Goal: Task Accomplishment & Management: Manage account settings

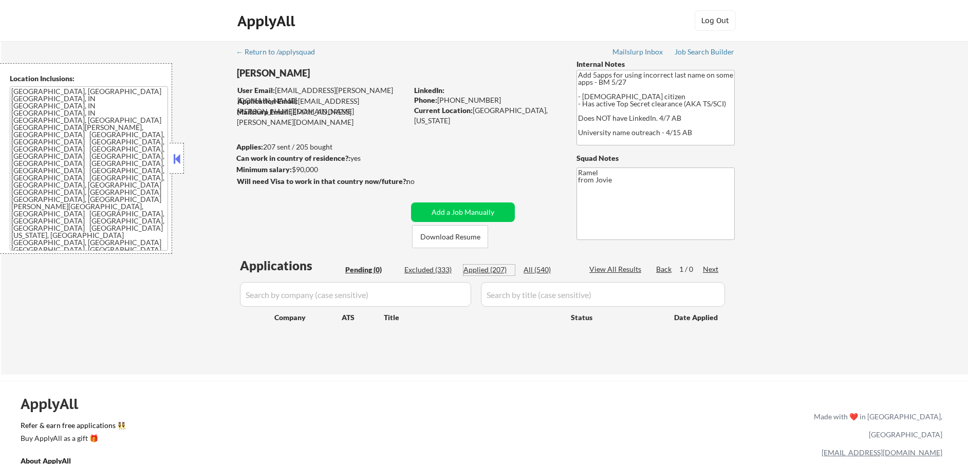
click at [497, 270] on div "Applied (207)" at bounding box center [489, 270] width 51 height 10
select select ""applied""
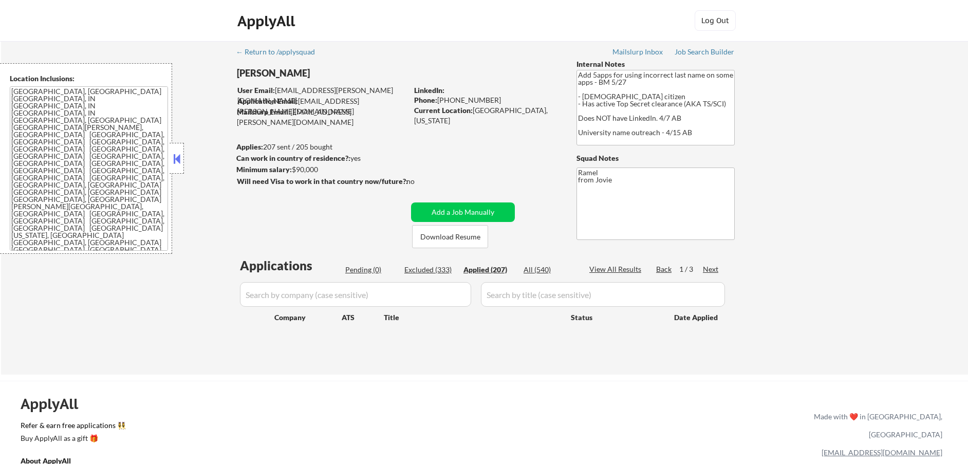
select select ""applied""
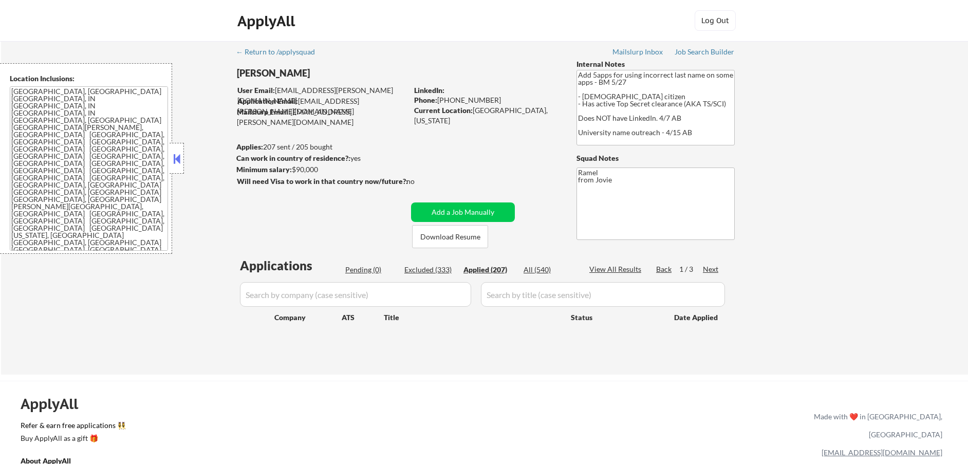
select select ""applied""
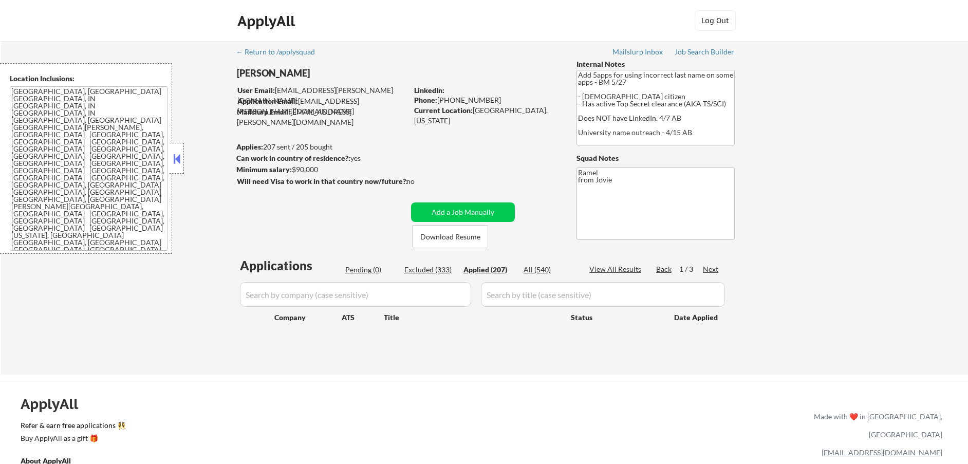
select select ""applied""
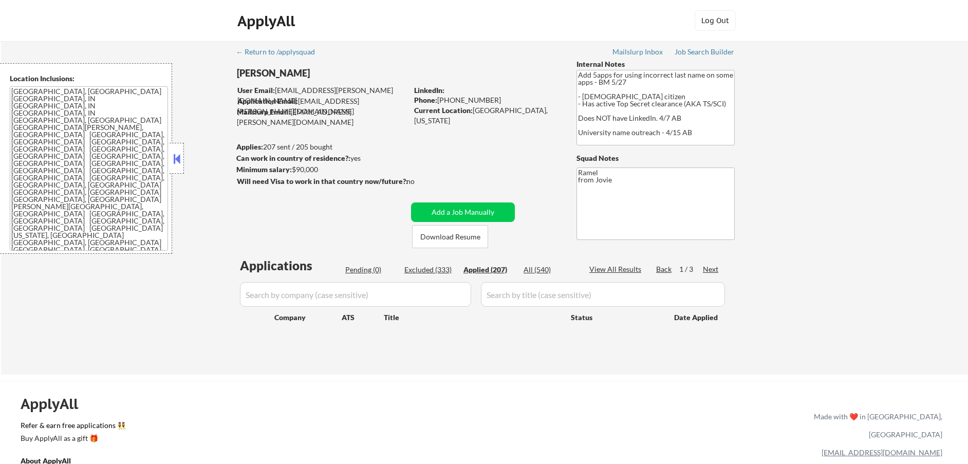
select select ""applied""
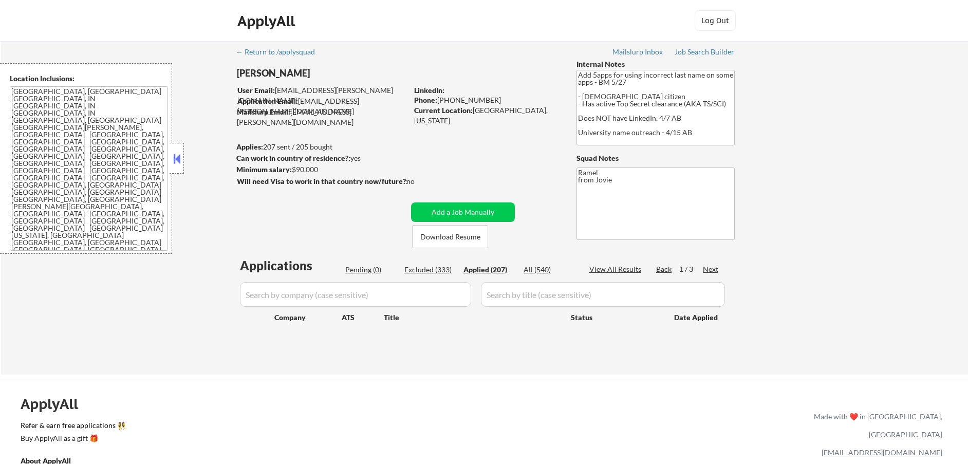
select select ""applied""
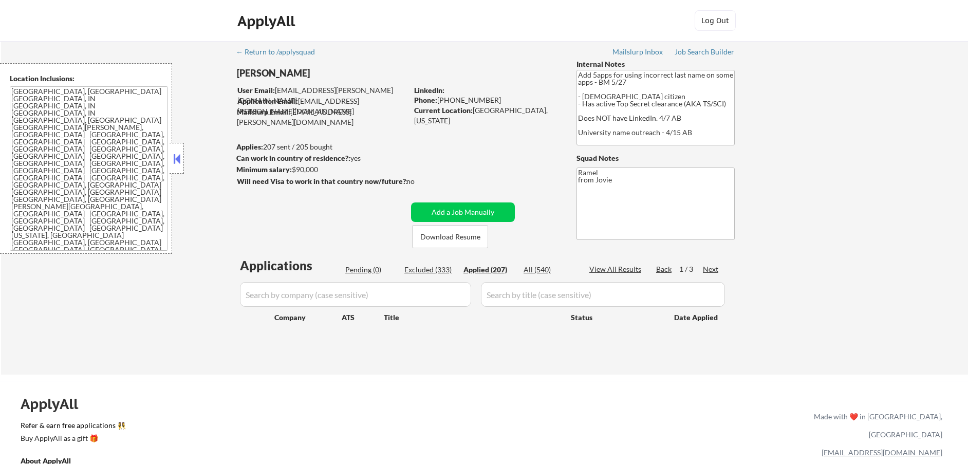
select select ""applied""
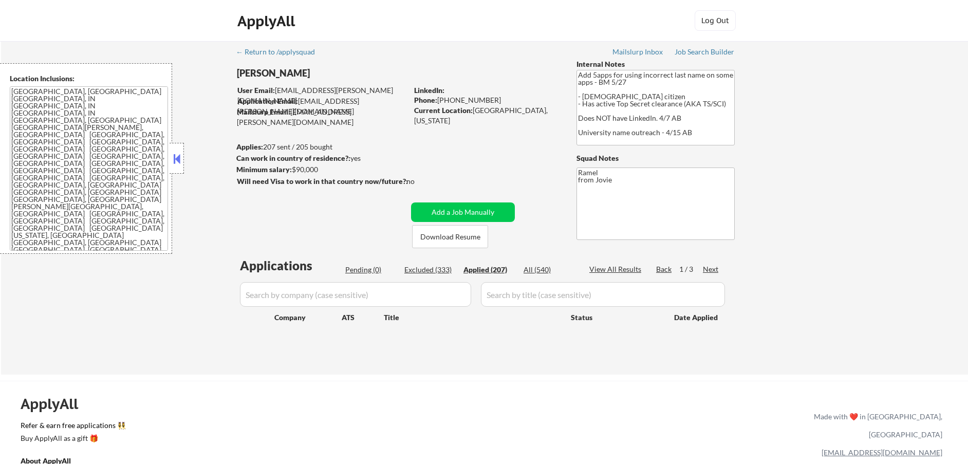
select select ""applied""
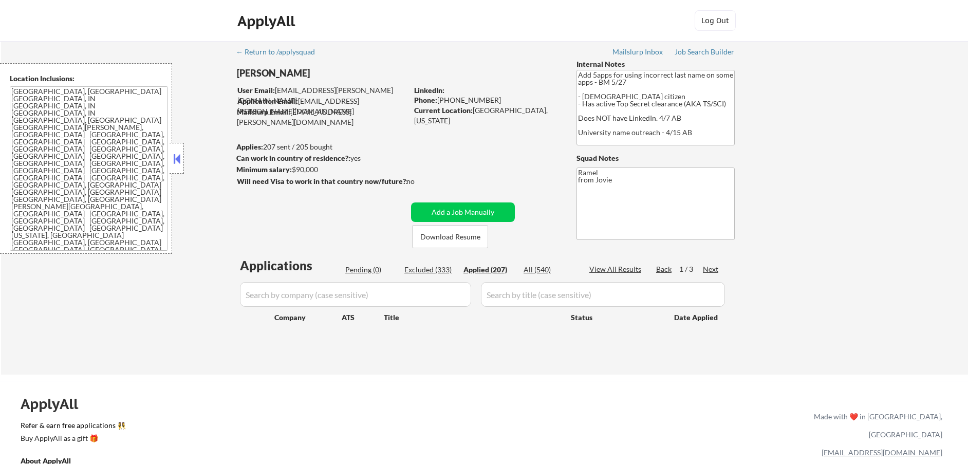
select select ""applied""
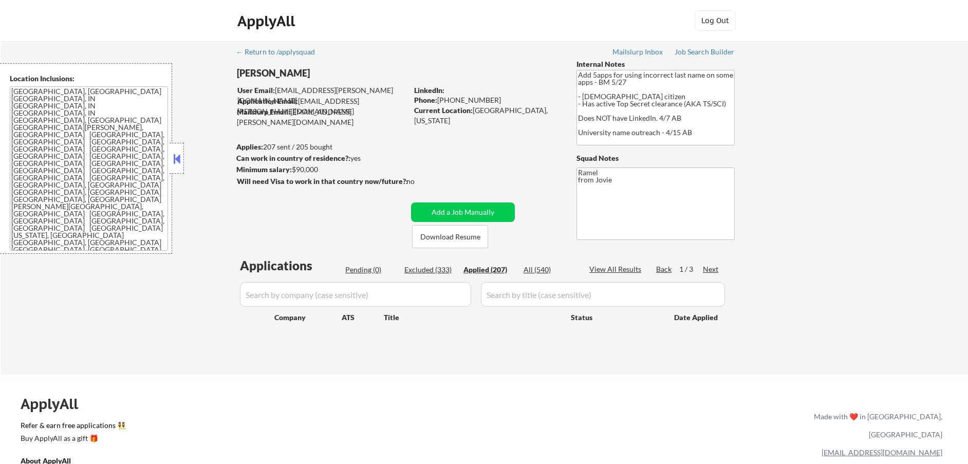
select select ""applied""
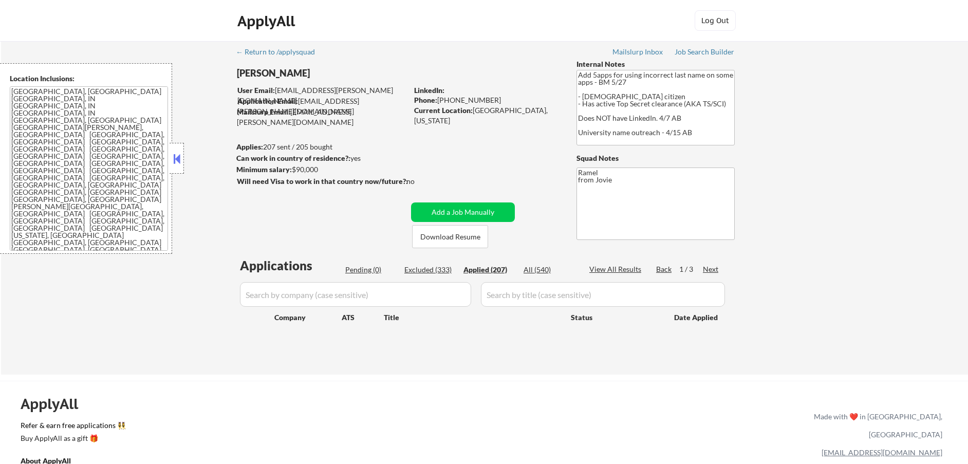
select select ""applied""
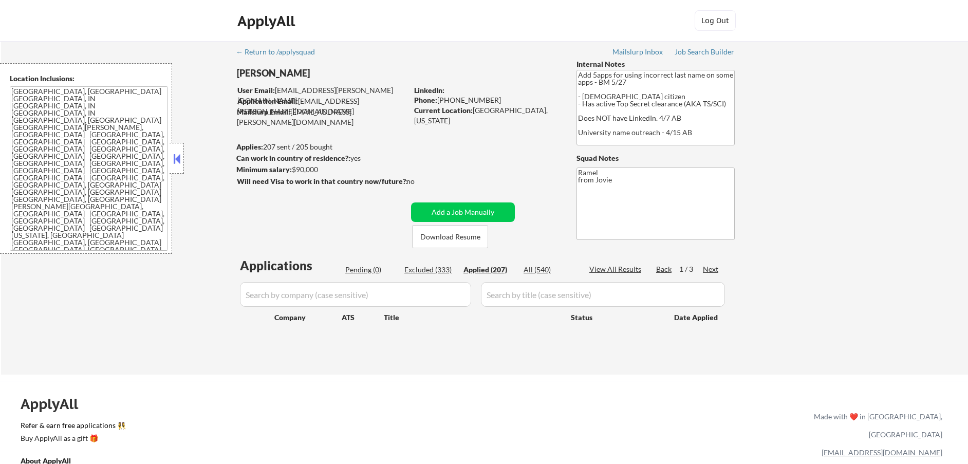
select select ""applied""
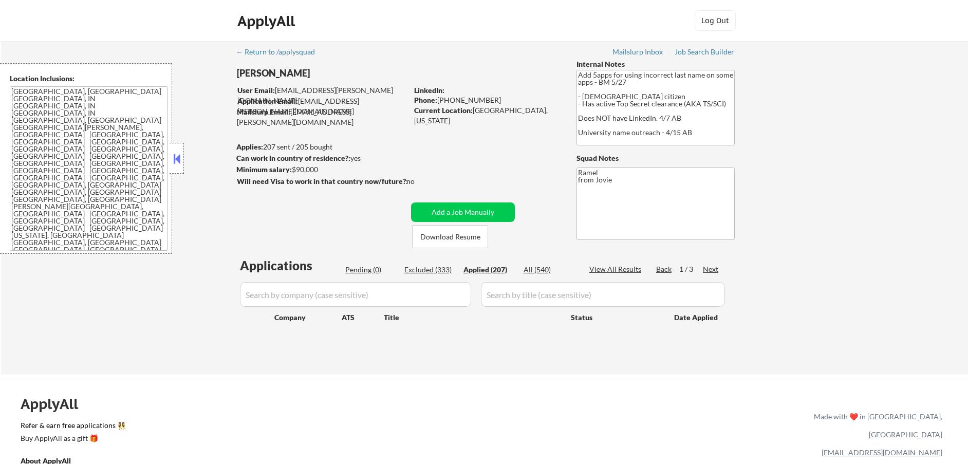
select select ""applied""
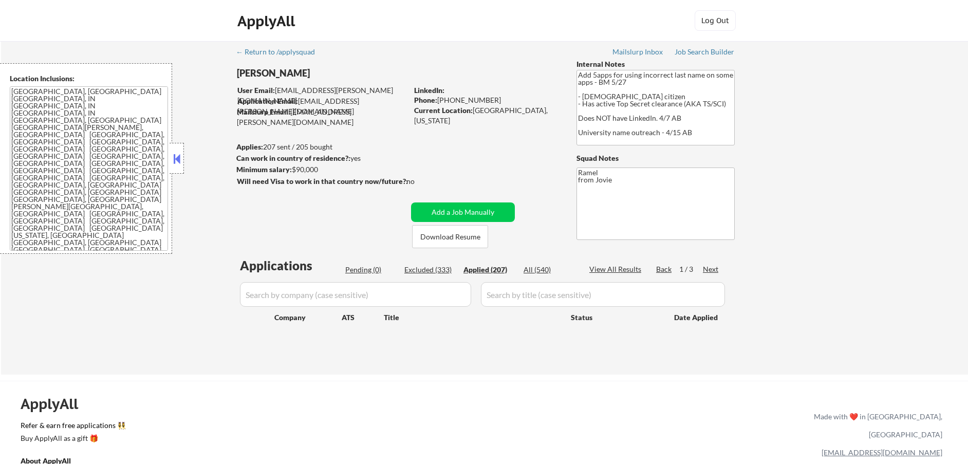
select select ""applied""
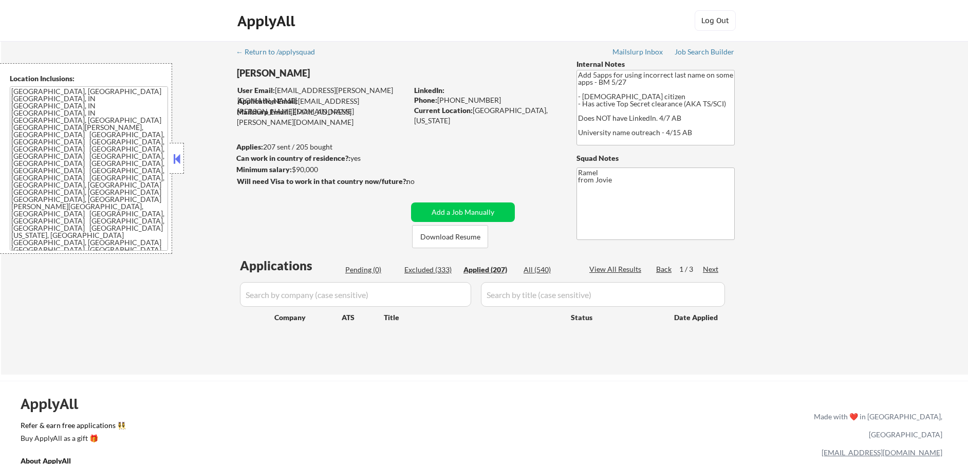
select select ""applied""
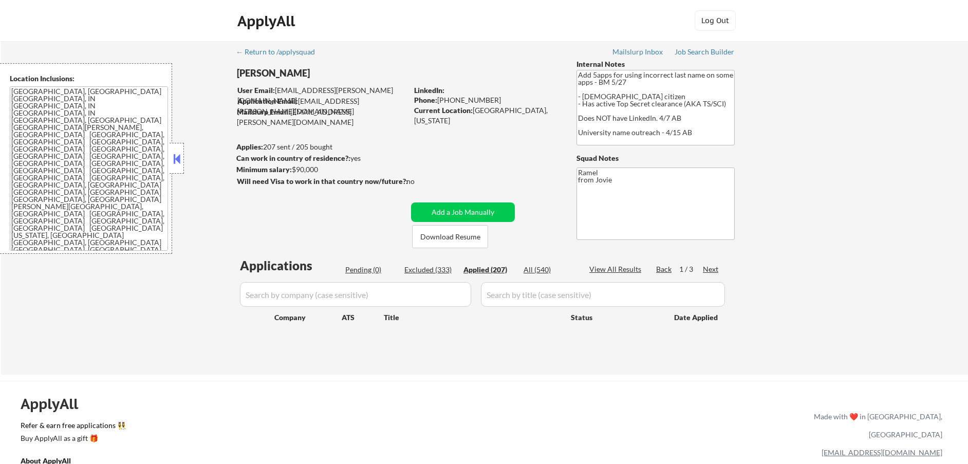
select select ""applied""
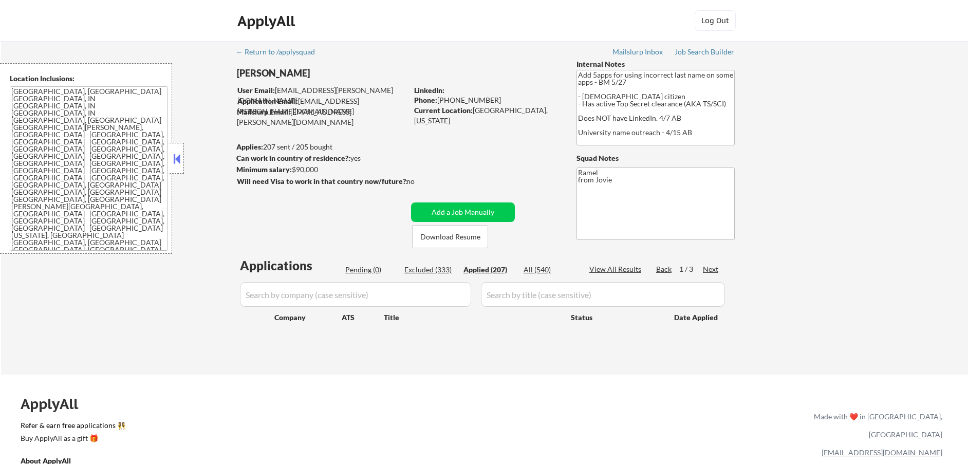
select select ""applied""
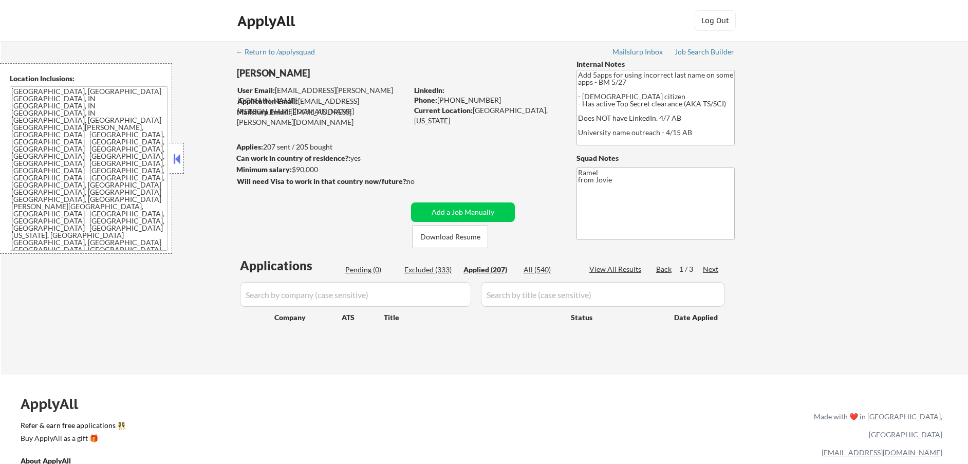
select select ""applied""
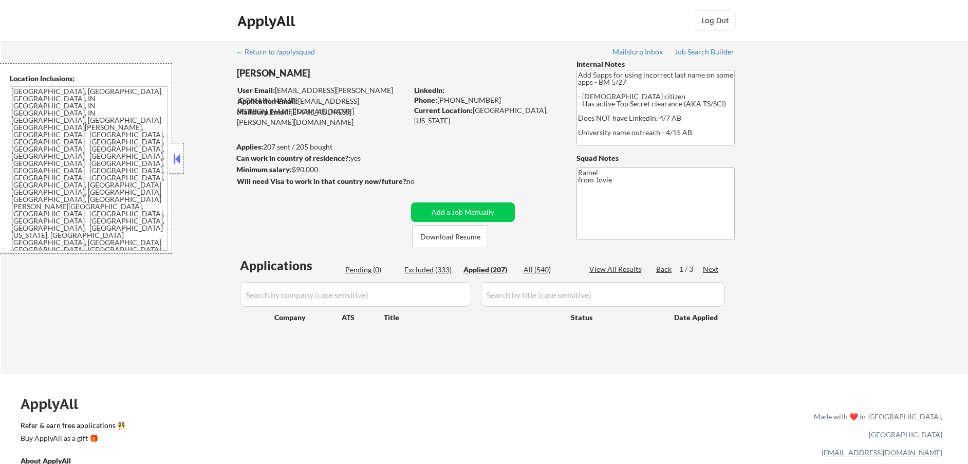
select select ""applied""
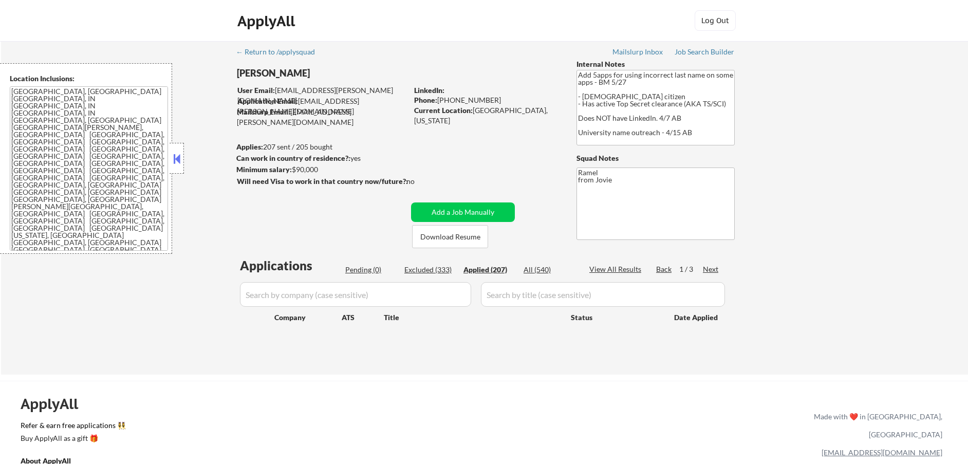
select select ""applied""
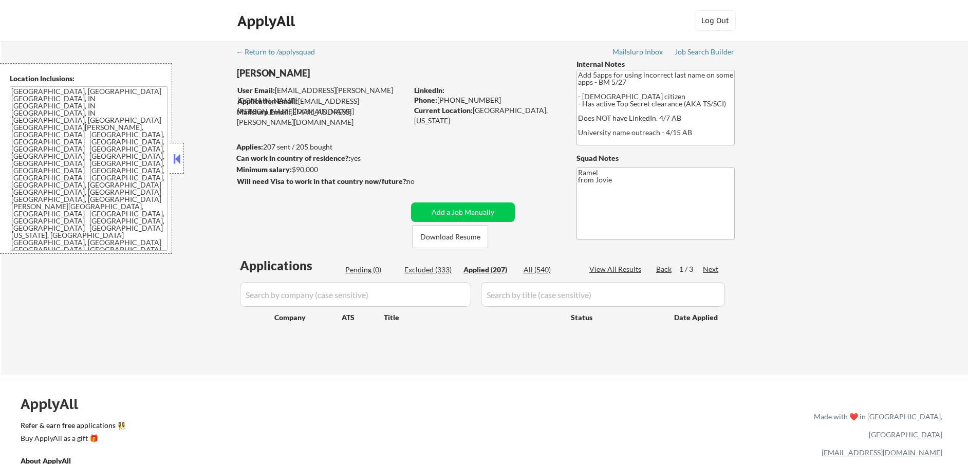
select select ""applied""
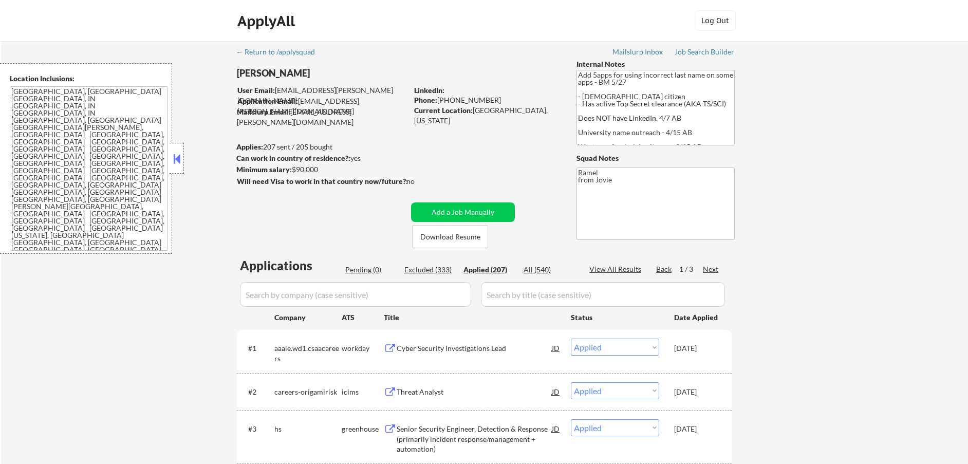
type textarea "Add 5apps for using incorrect last name on some apps - BM 5/27 - US citizen - H…"
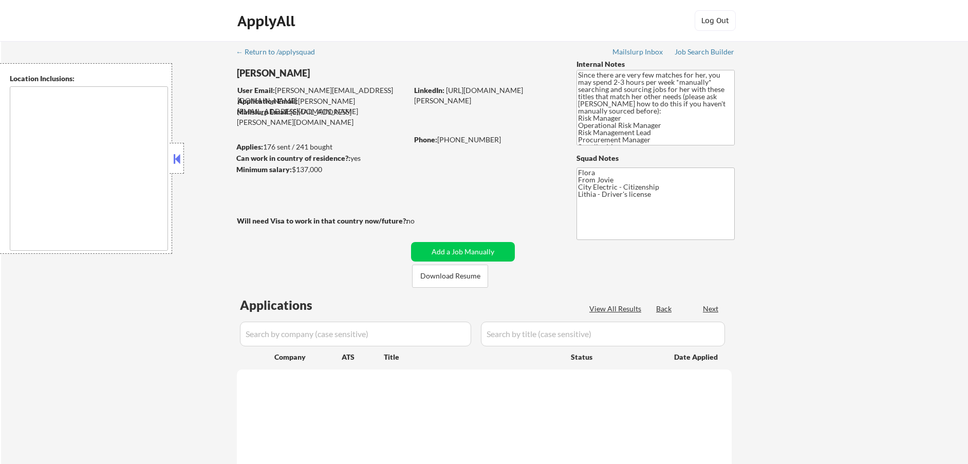
select select ""pending""
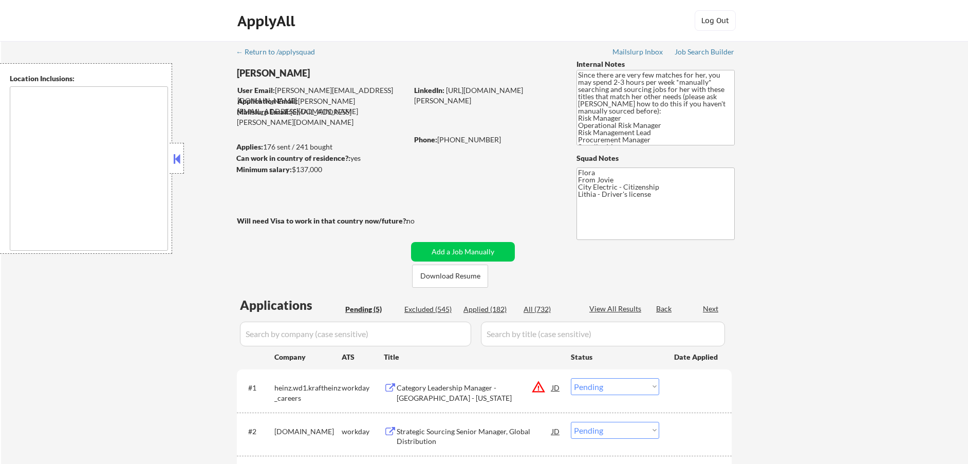
type textarea "[GEOGRAPHIC_DATA], [GEOGRAPHIC_DATA] Henrico, [GEOGRAPHIC_DATA] [GEOGRAPHIC_DAT…"
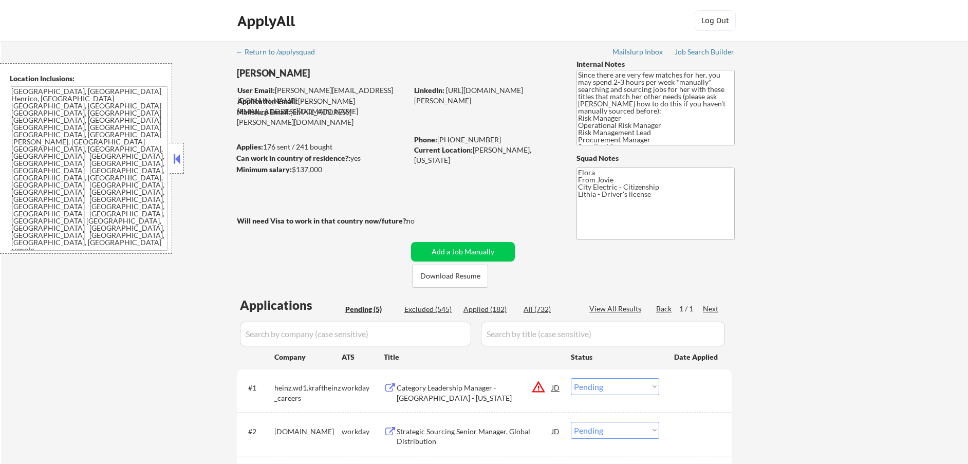
click at [490, 306] on div "Applied (182)" at bounding box center [489, 309] width 51 height 10
select select ""applied""
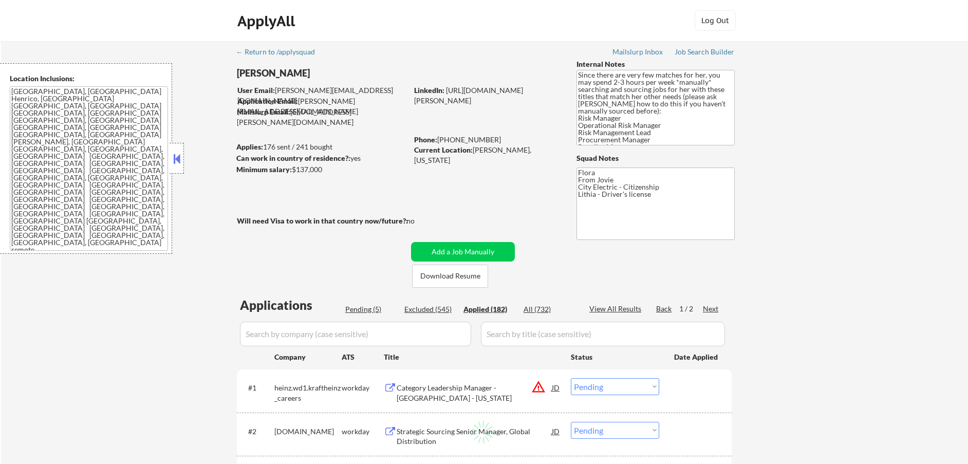
select select ""applied""
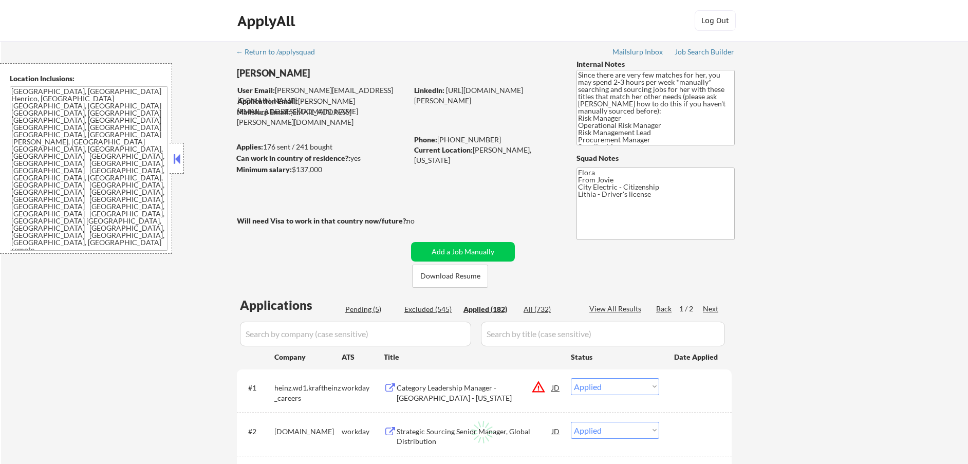
select select ""applied""
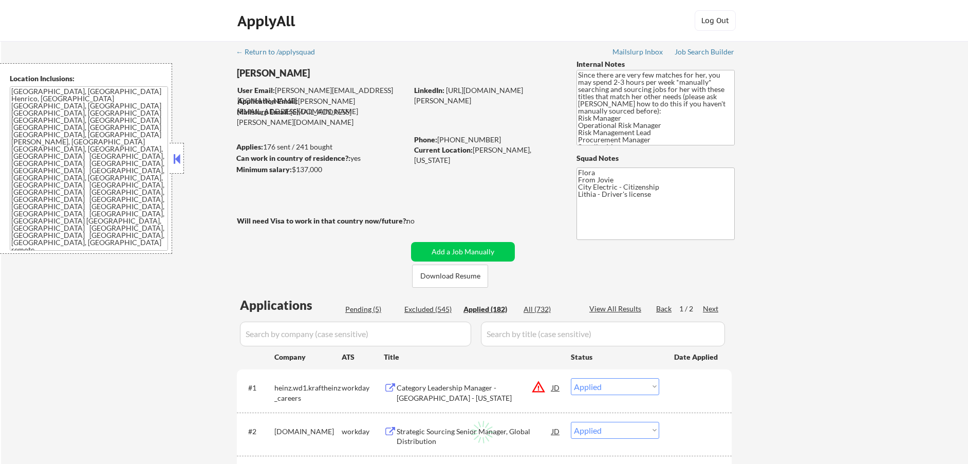
select select ""applied""
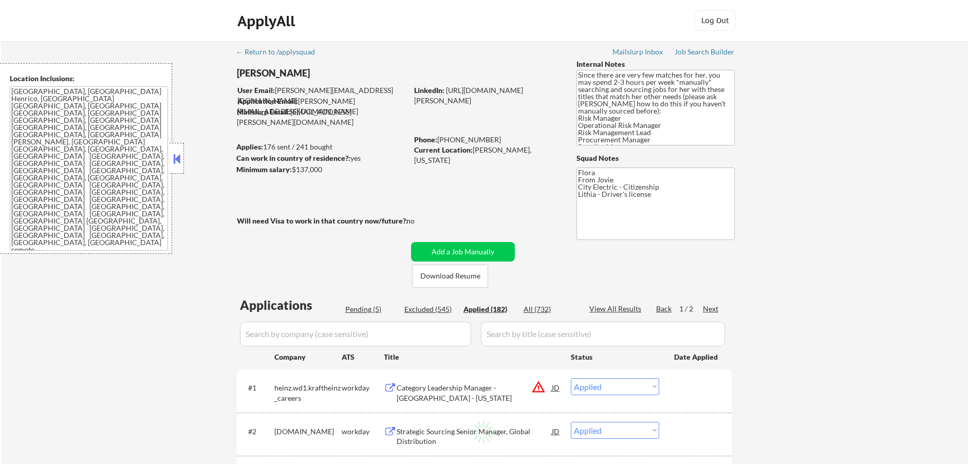
select select ""applied""
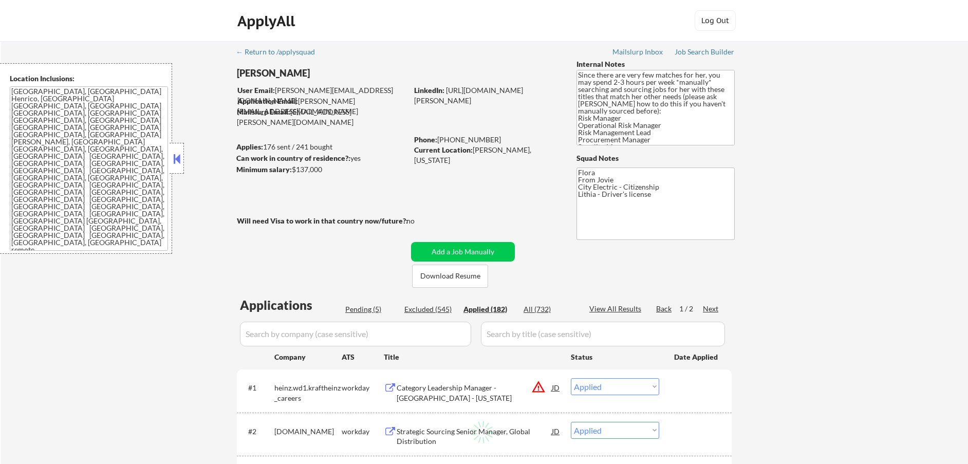
select select ""applied""
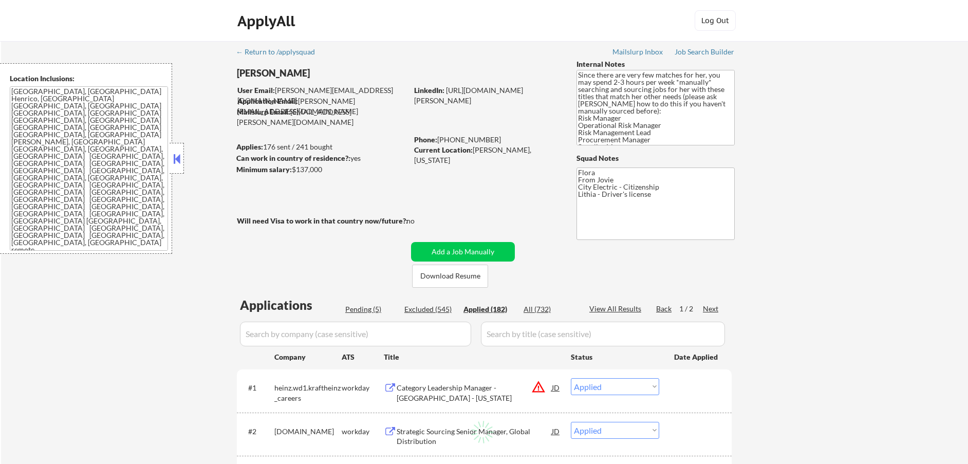
select select ""applied""
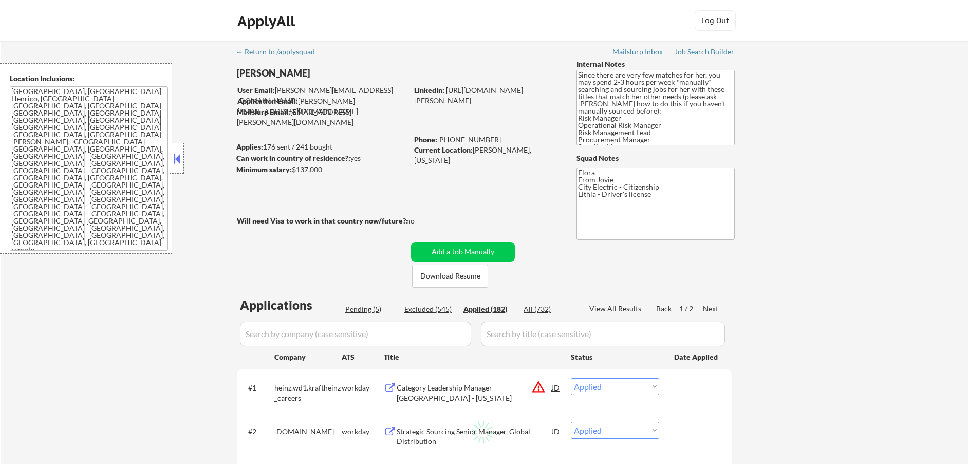
select select ""applied""
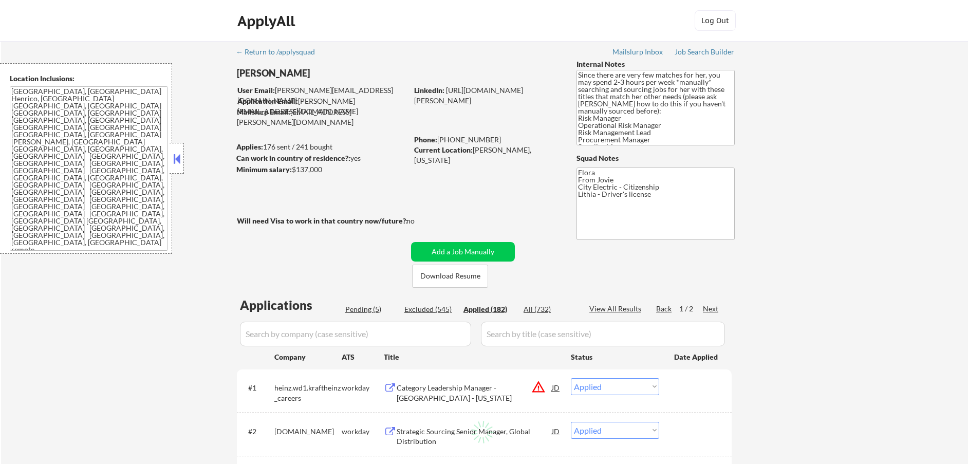
select select ""applied""
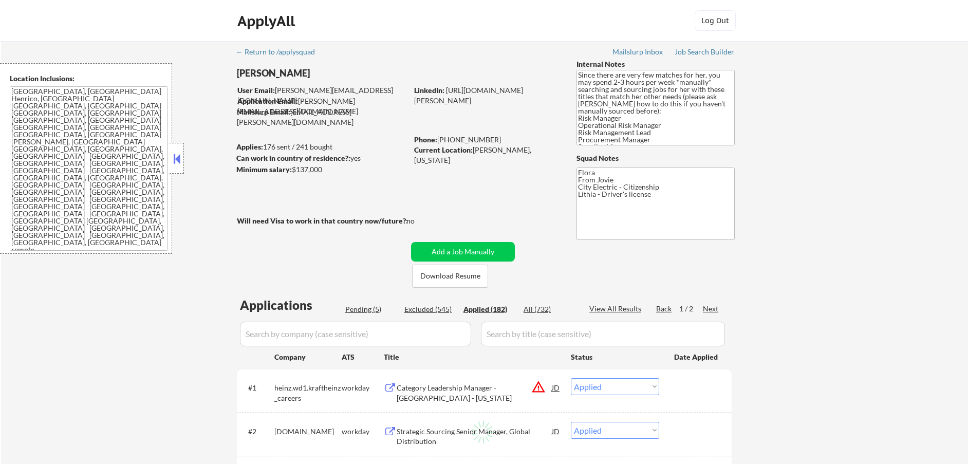
select select ""applied""
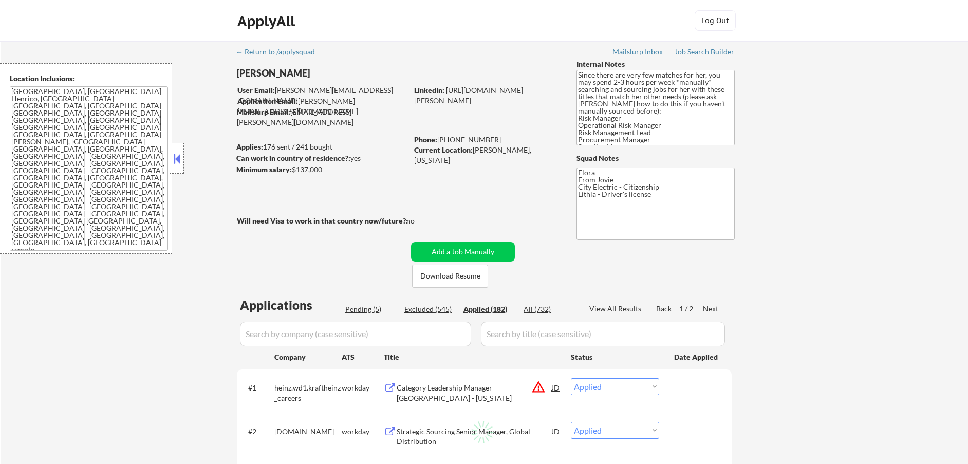
select select ""applied""
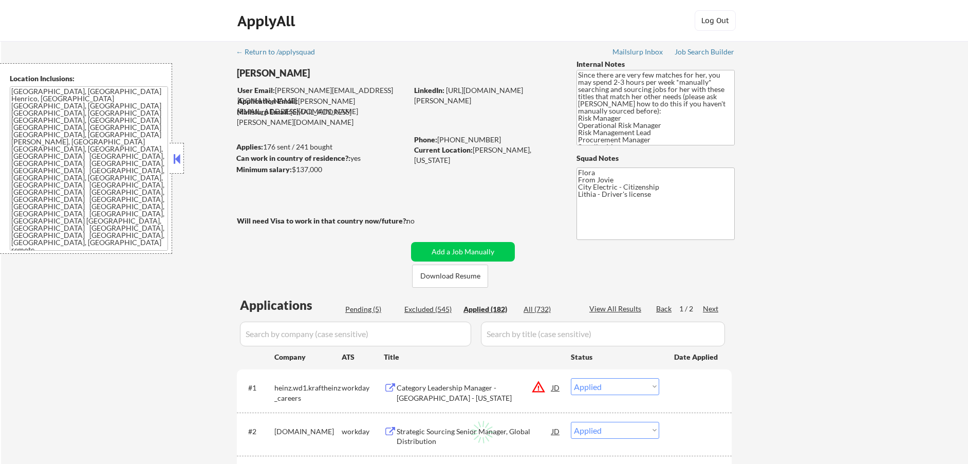
select select ""applied""
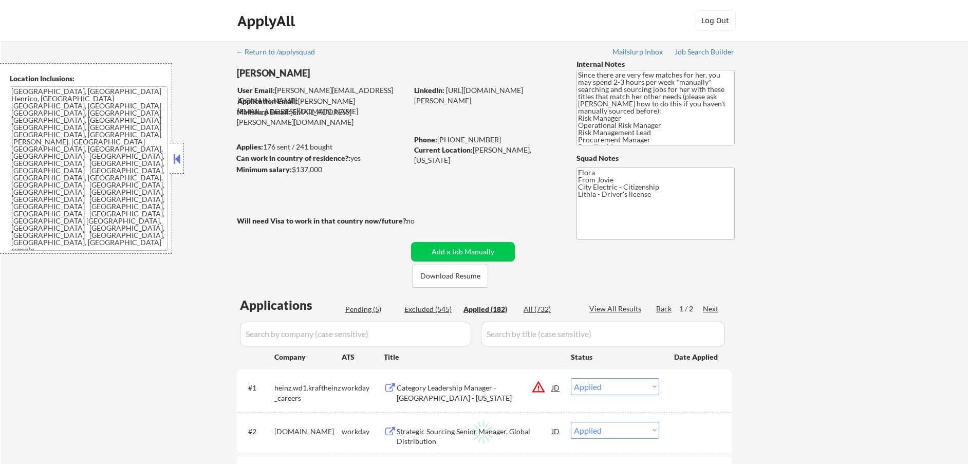
select select ""applied""
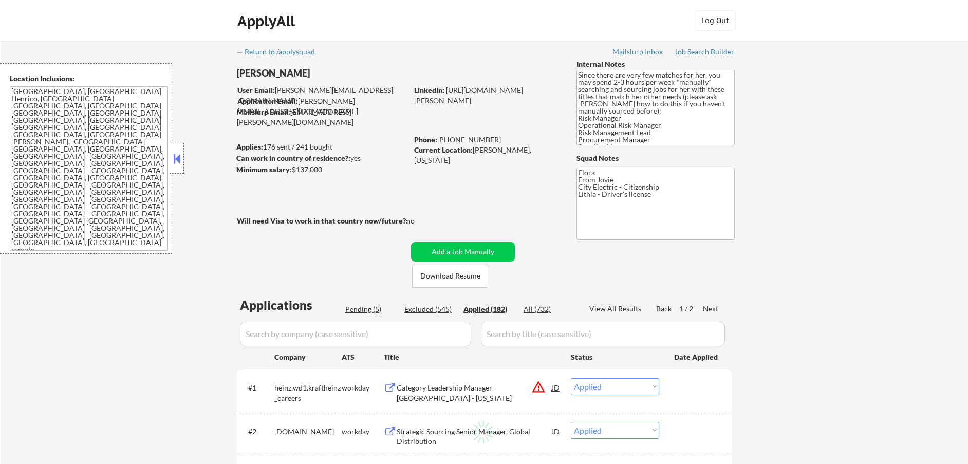
select select ""applied""
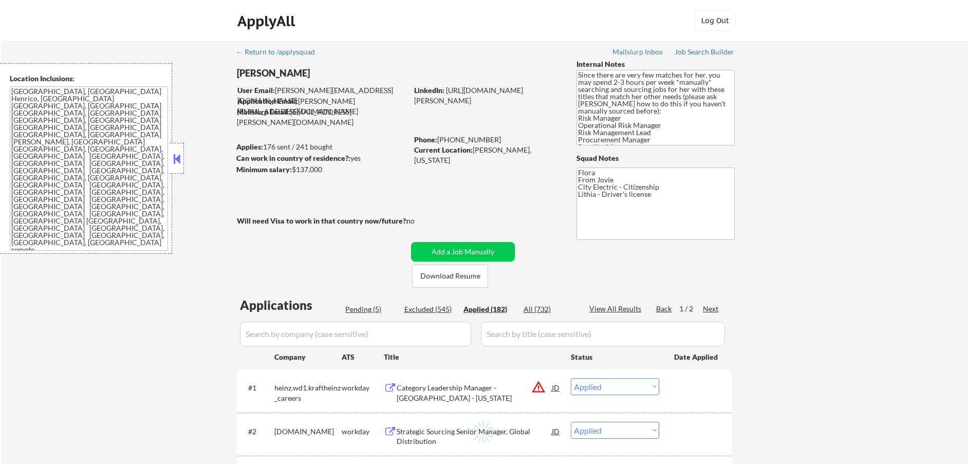
select select ""applied""
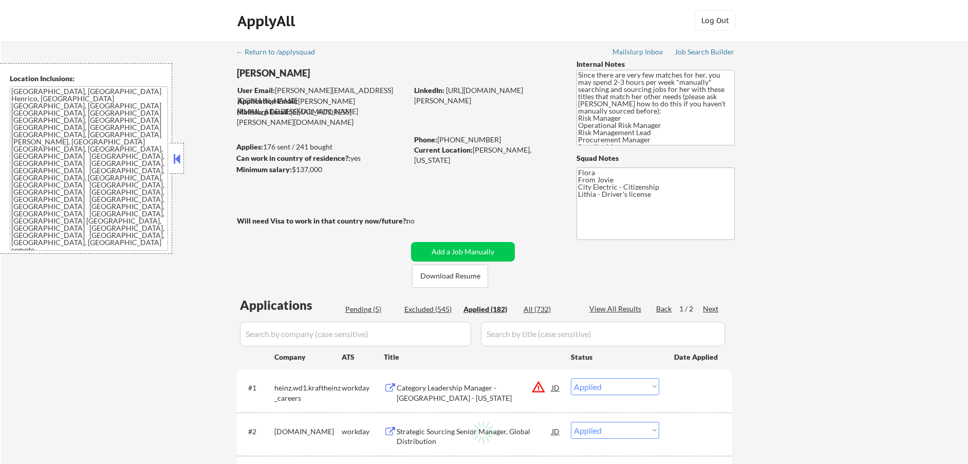
select select ""applied""
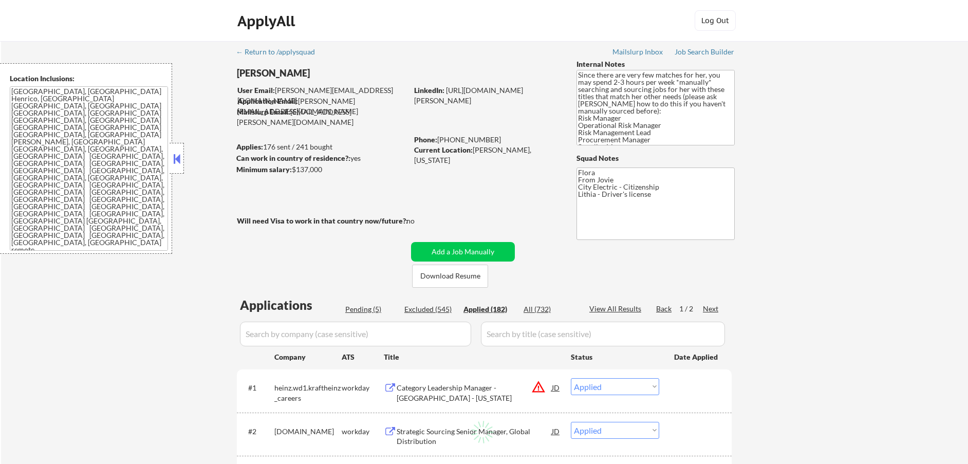
select select ""applied""
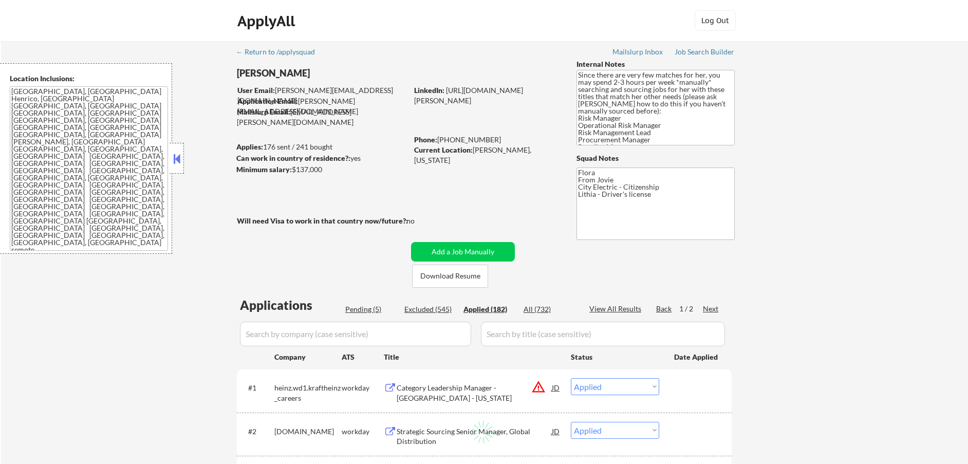
select select ""applied""
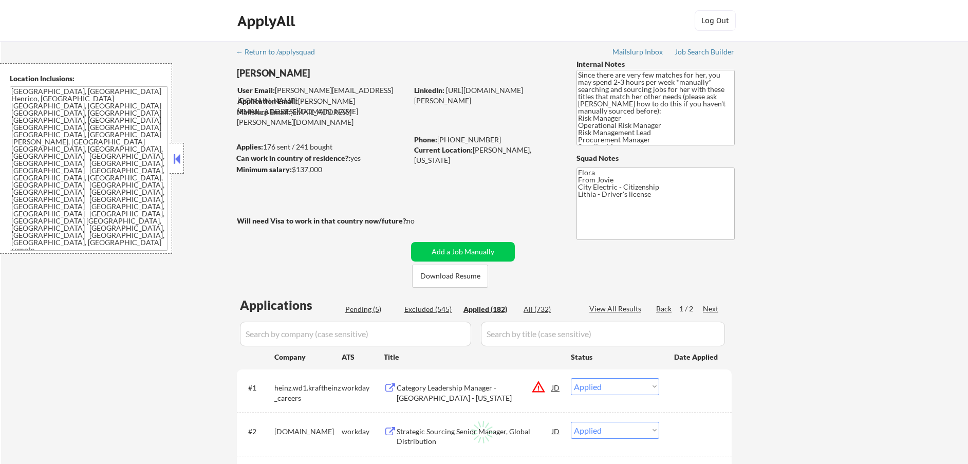
select select ""applied""
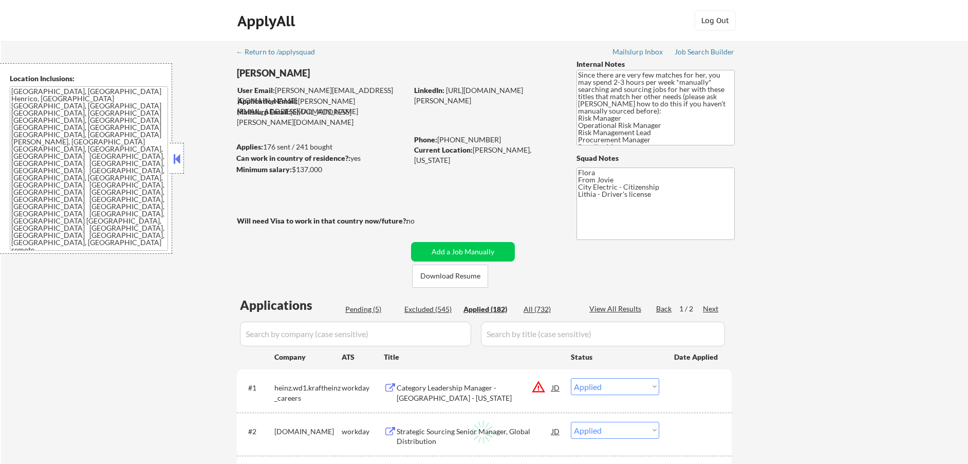
select select ""applied""
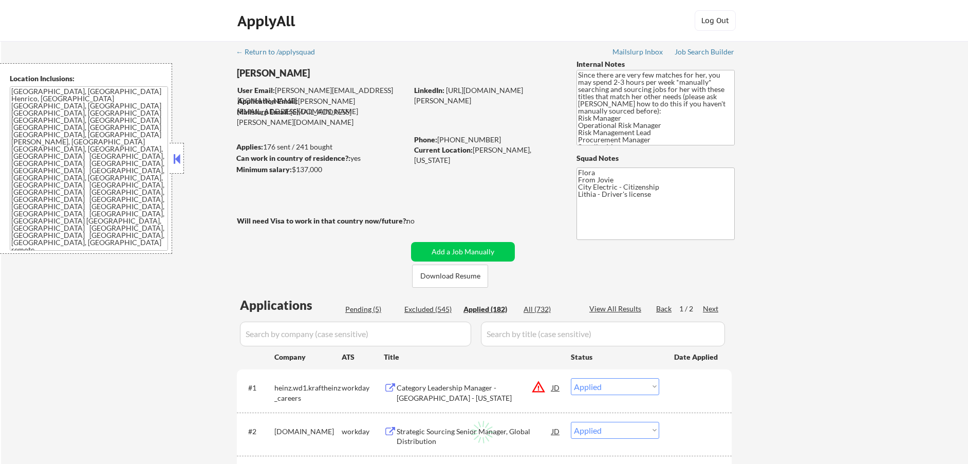
select select ""applied""
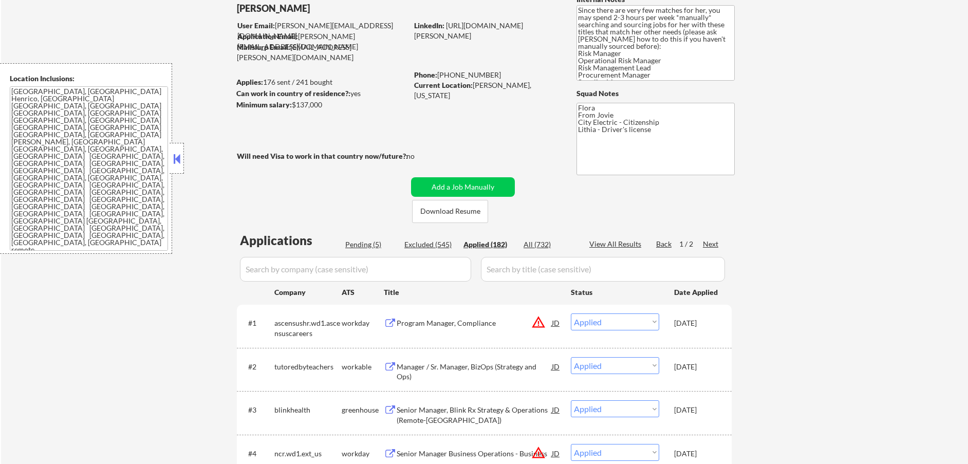
scroll to position [64, 0]
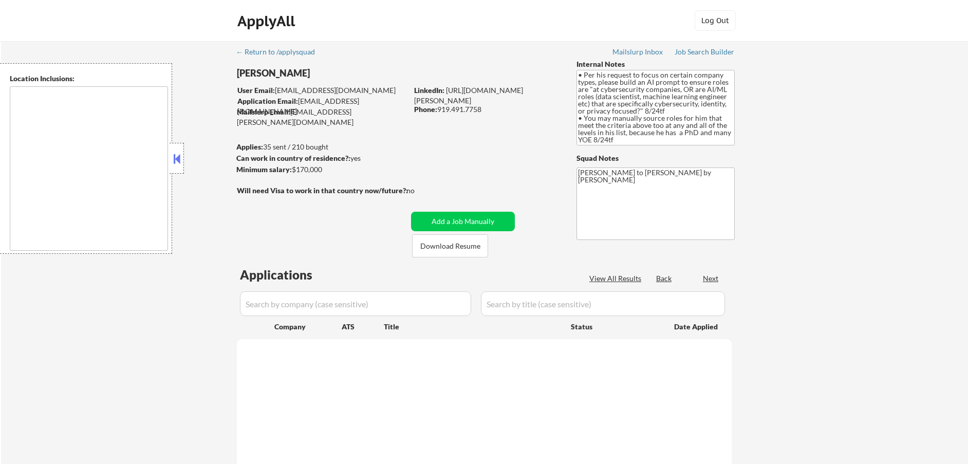
select select ""pending""
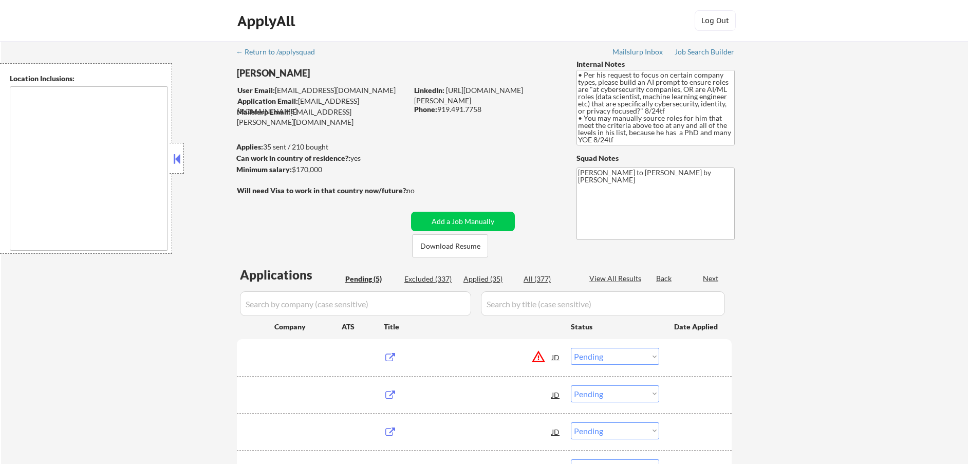
type textarea "Durham, NC Chapel Hill, NC Morrisville, NC Cary, NC Raleigh, NC Hillsborough, N…"
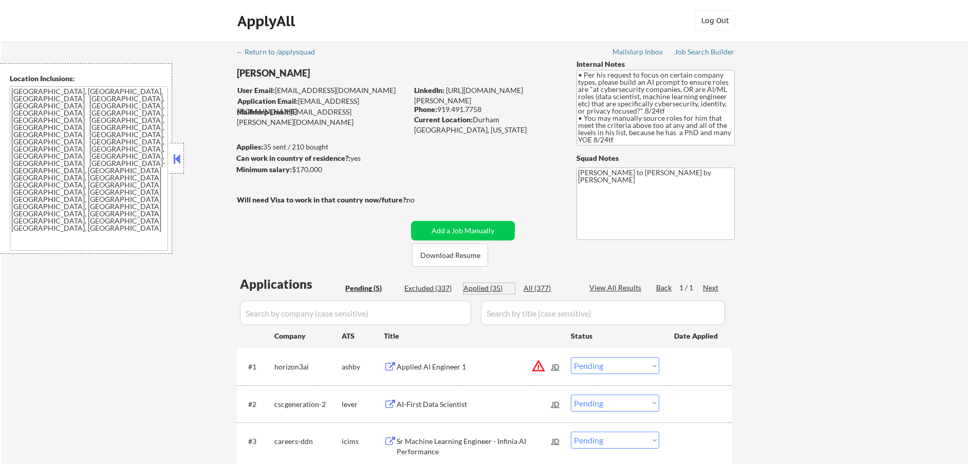
click at [495, 289] on div "Applied (35)" at bounding box center [489, 288] width 51 height 10
select select ""applied""
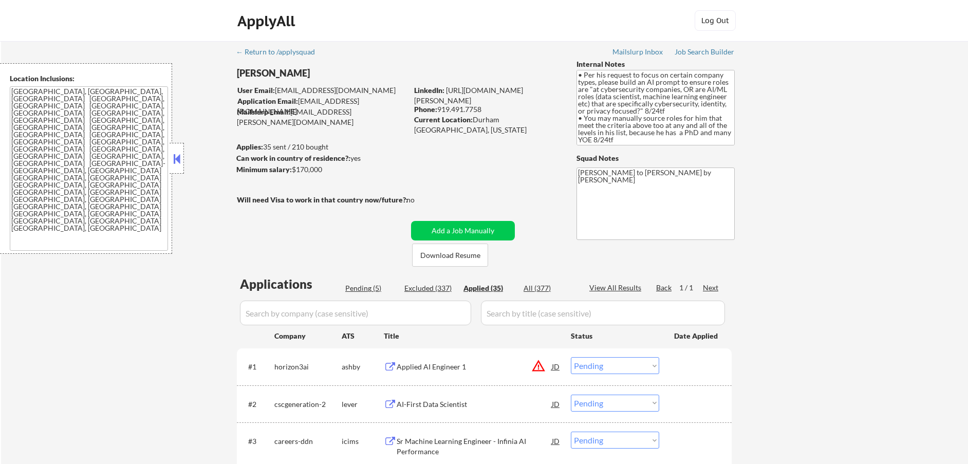
select select ""applied""
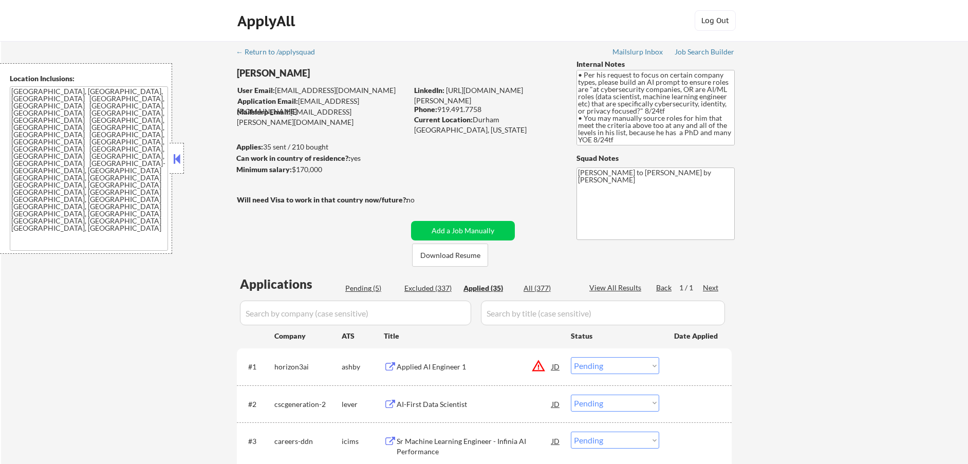
select select ""applied""
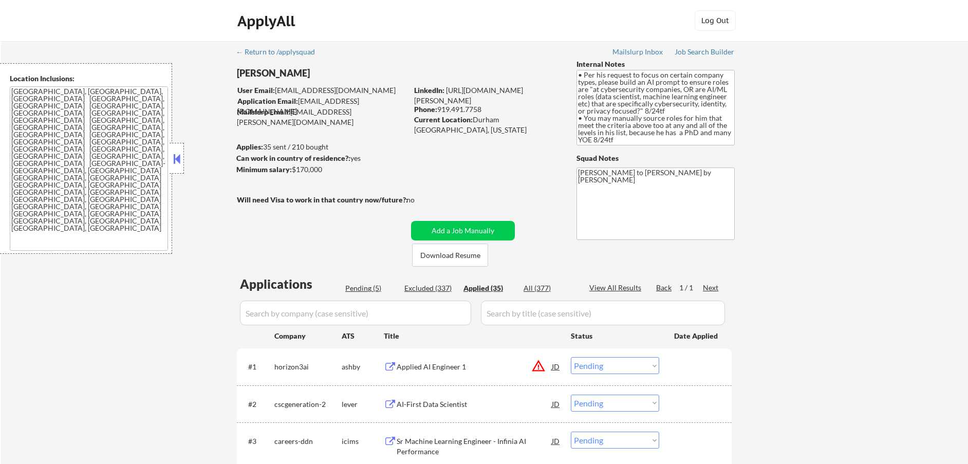
select select ""applied""
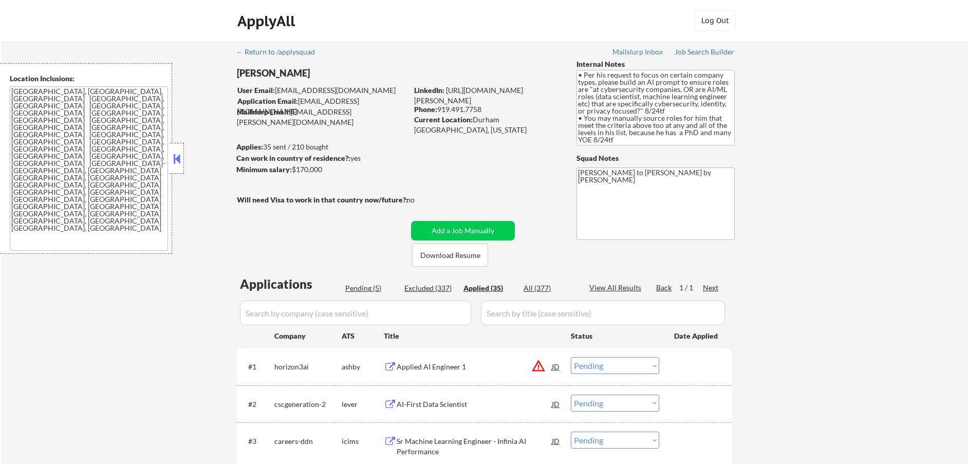
select select ""applied""
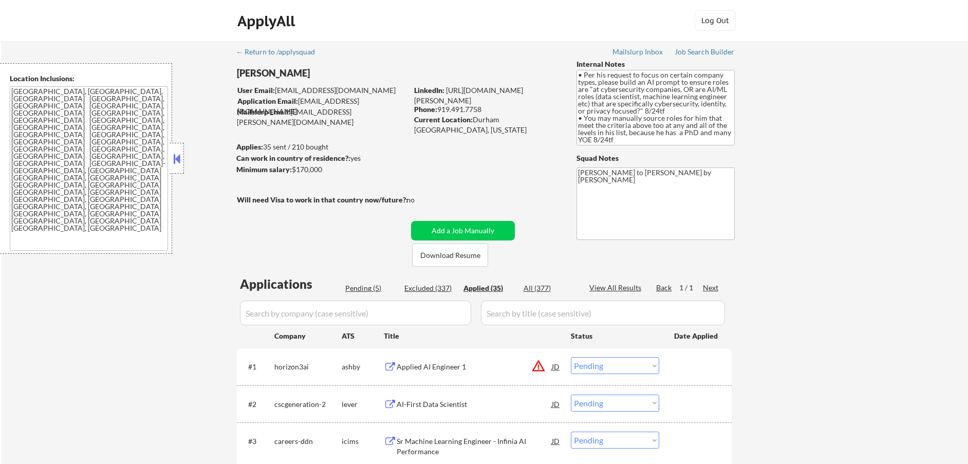
select select ""applied""
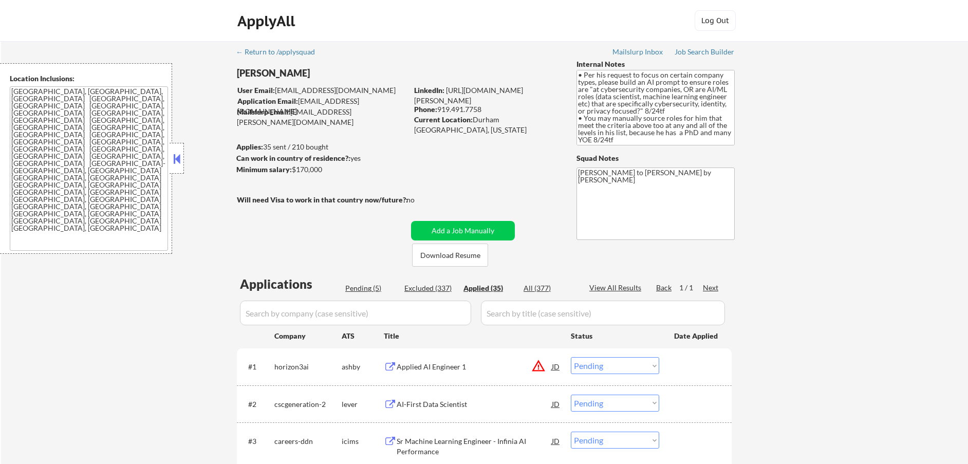
select select ""applied""
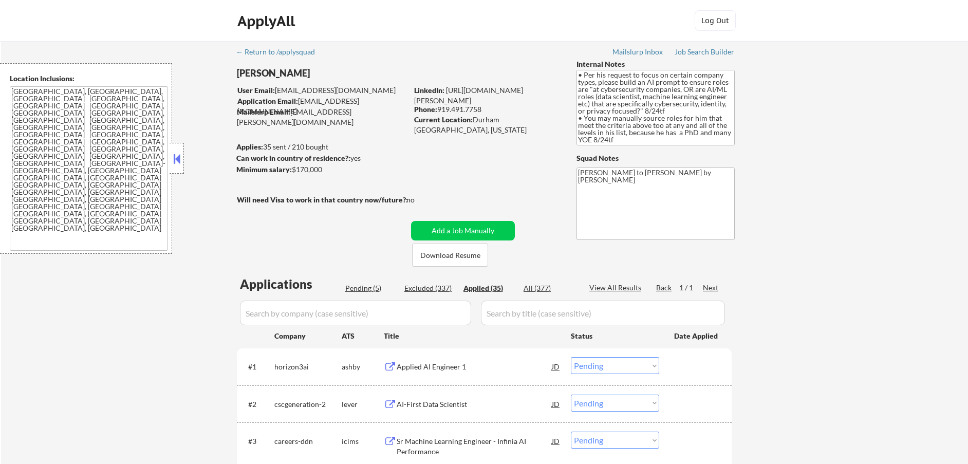
select select ""applied""
